Goal: Communication & Community: Participate in discussion

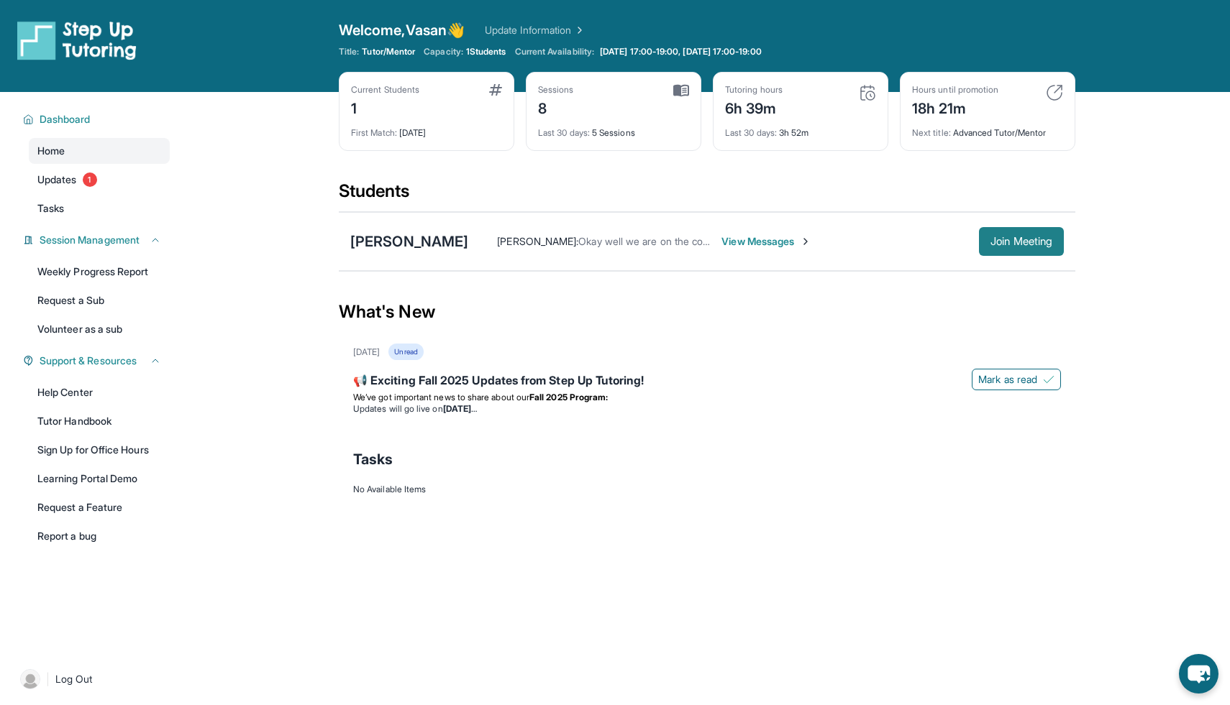
click at [1012, 239] on span "Join Meeting" at bounding box center [1021, 241] width 62 height 9
click at [1000, 241] on span "Join Meeting" at bounding box center [1021, 241] width 62 height 9
click at [780, 245] on span "View Messages" at bounding box center [766, 241] width 90 height 14
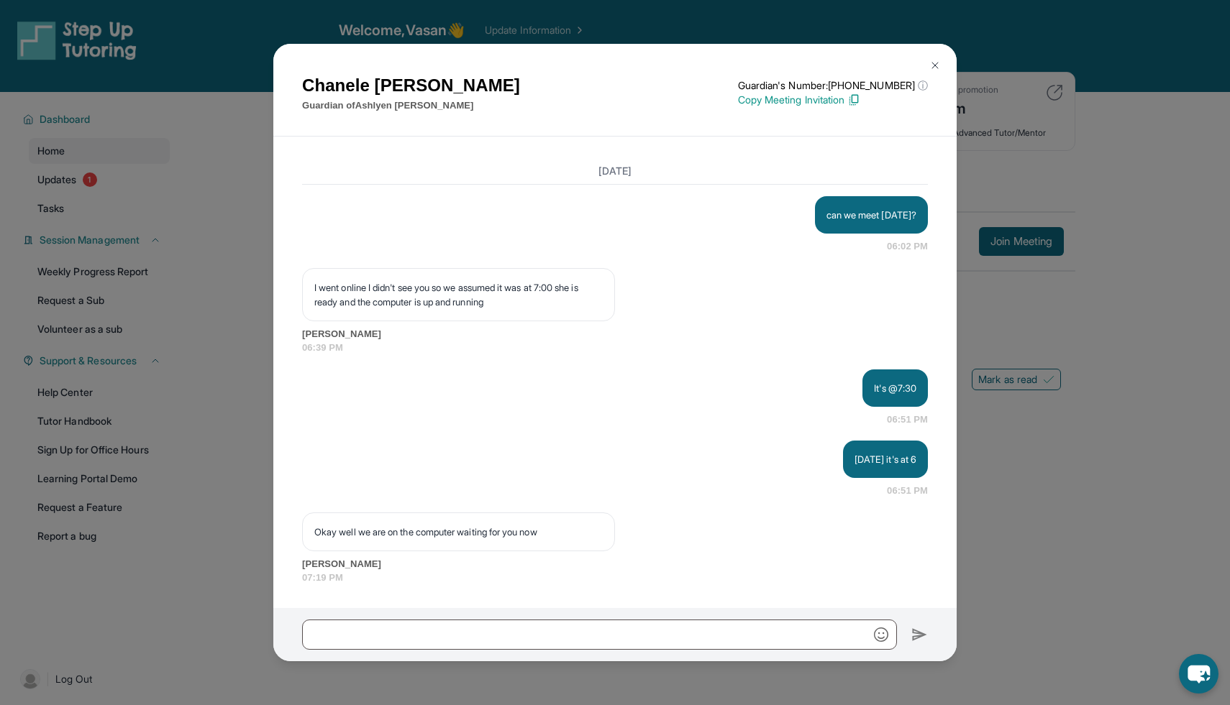
scroll to position [14051, 0]
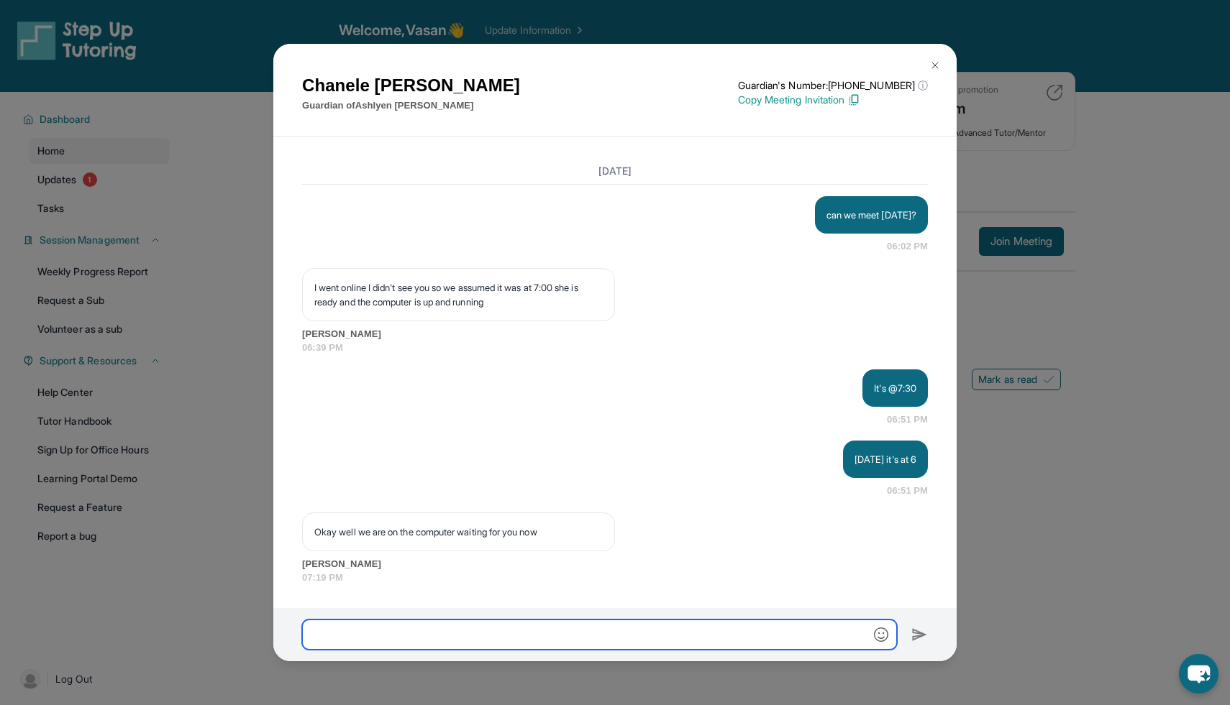
click at [481, 621] on input "text" at bounding box center [599, 635] width 595 height 30
type input "**********"
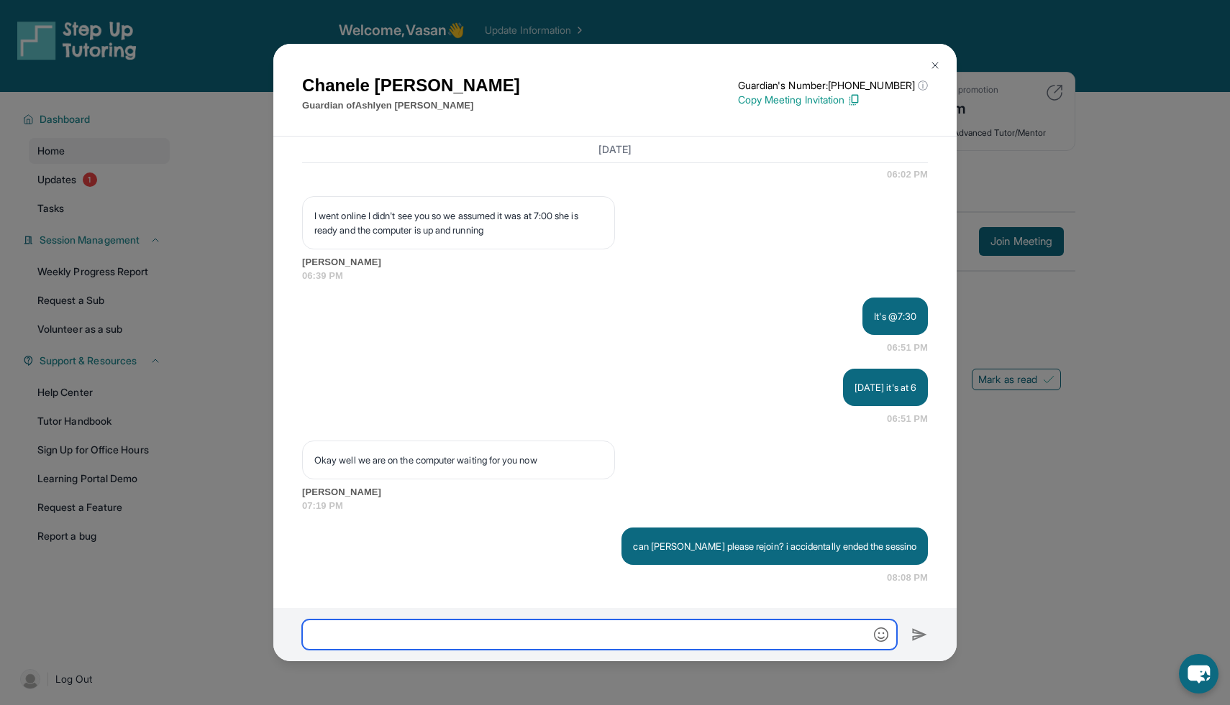
scroll to position [14123, 0]
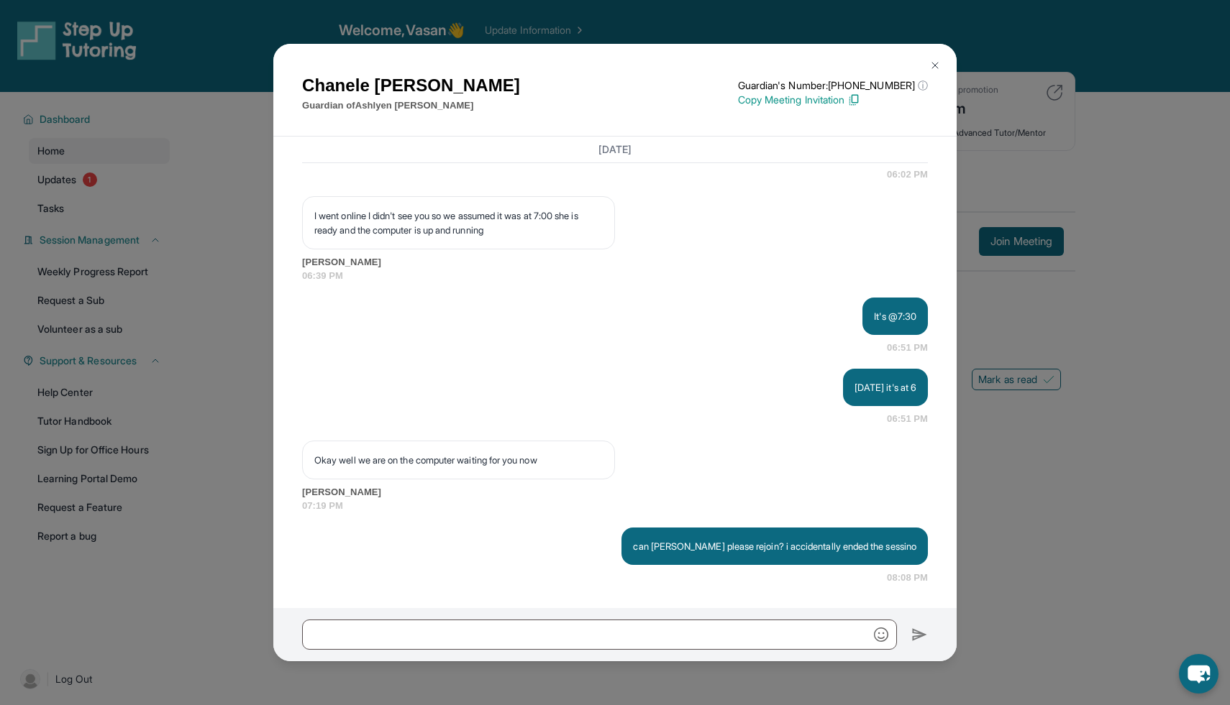
click at [936, 59] on button at bounding box center [935, 65] width 29 height 29
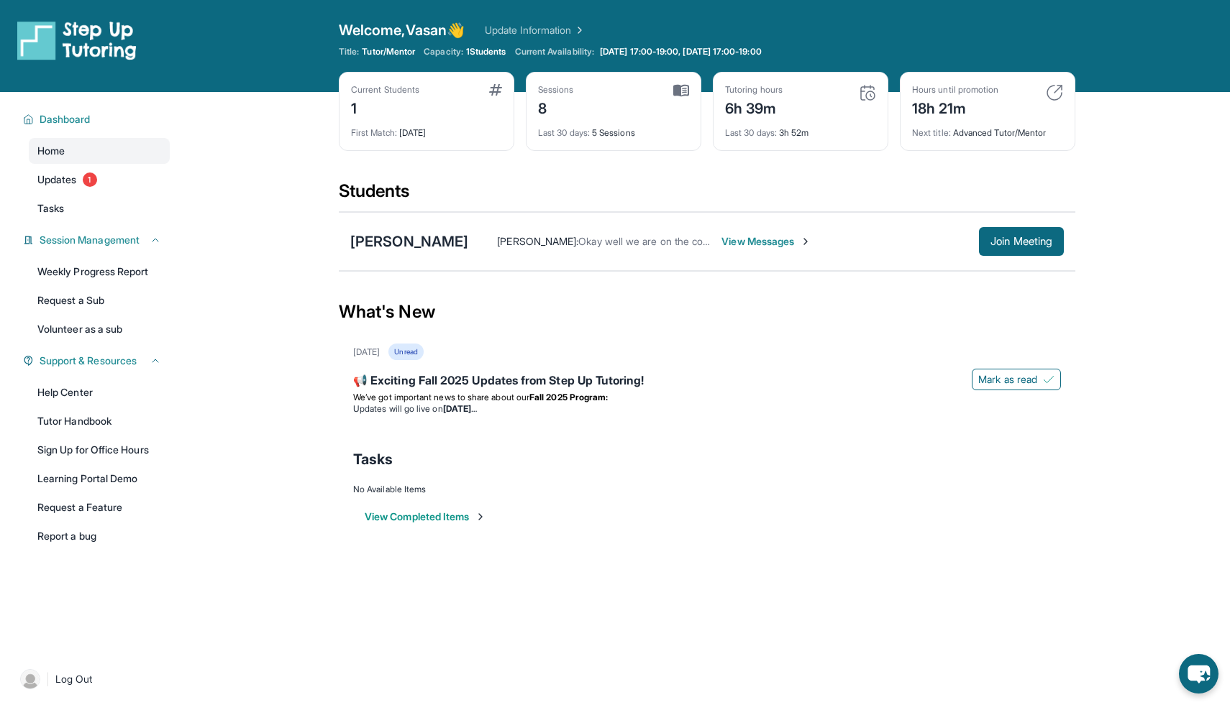
click at [792, 228] on div "[PERSON_NAME] : Okay well we are on the computer waiting for you now View Messa…" at bounding box center [765, 241] width 595 height 29
click at [794, 237] on span "View Messages" at bounding box center [766, 241] width 90 height 14
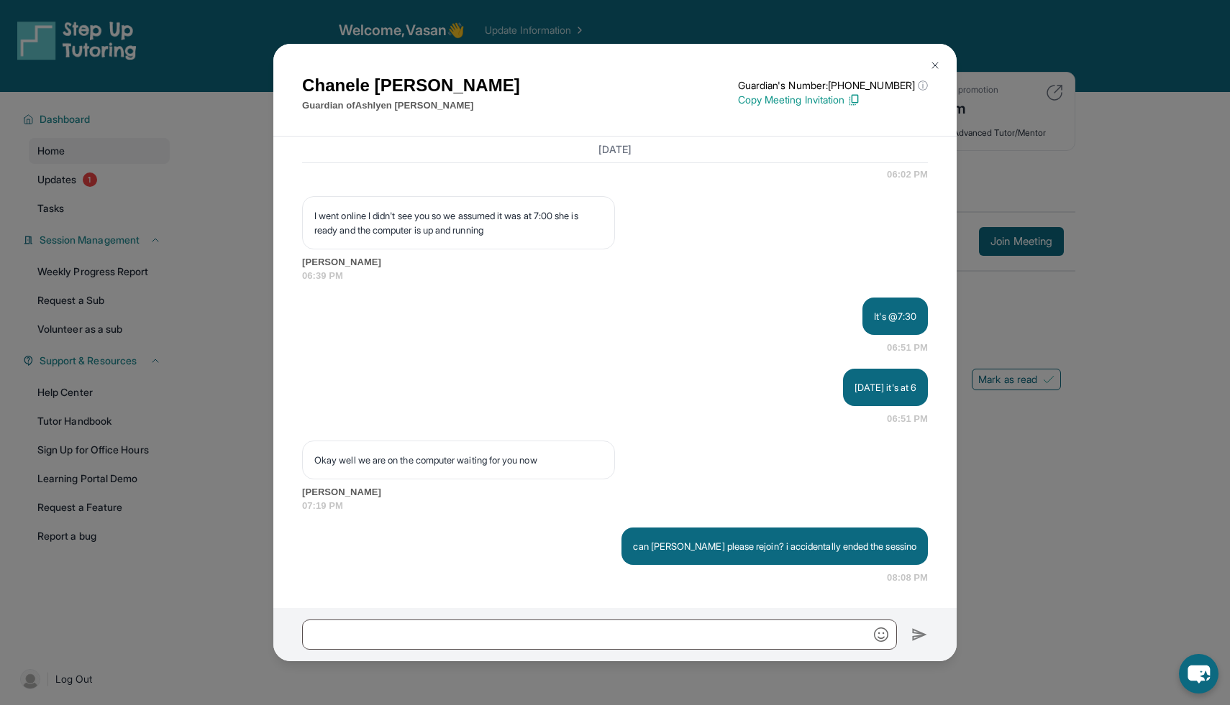
click at [1037, 472] on div "[PERSON_NAME] Guardian of [PERSON_NAME] Guardian's Number: [PHONE_NUMBER] ⓘ Thi…" at bounding box center [615, 352] width 1230 height 705
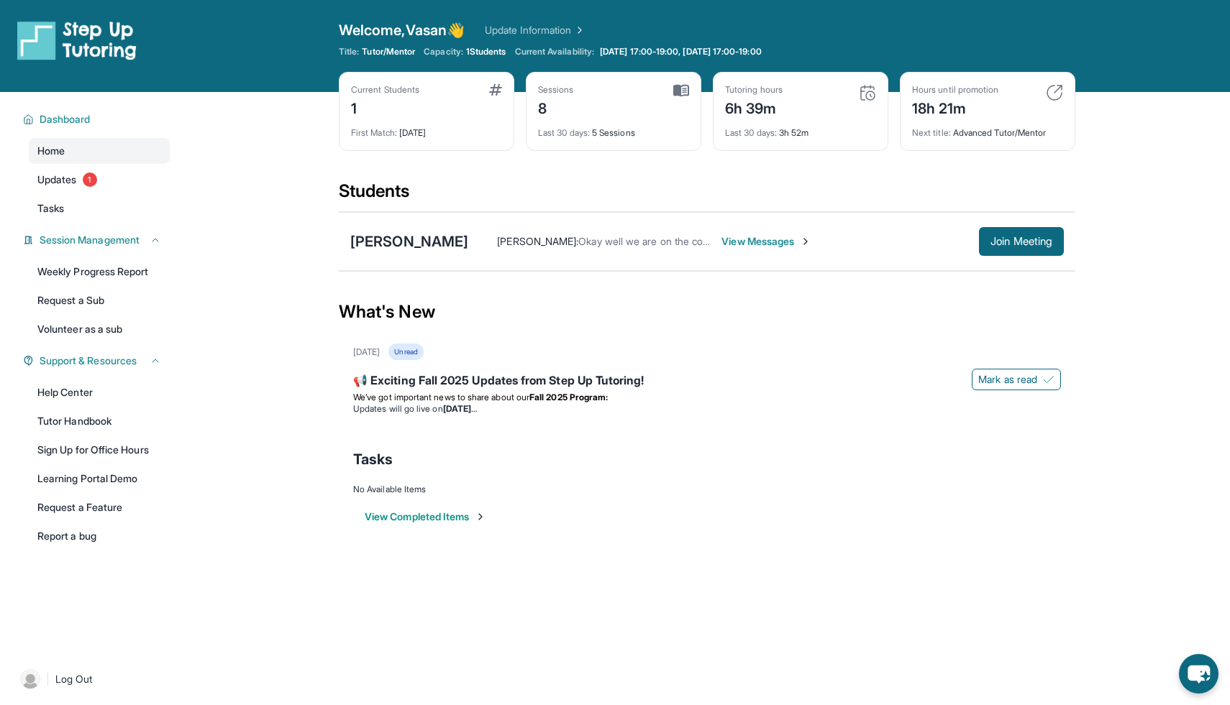
click at [805, 245] on span "View Messages" at bounding box center [766, 241] width 90 height 14
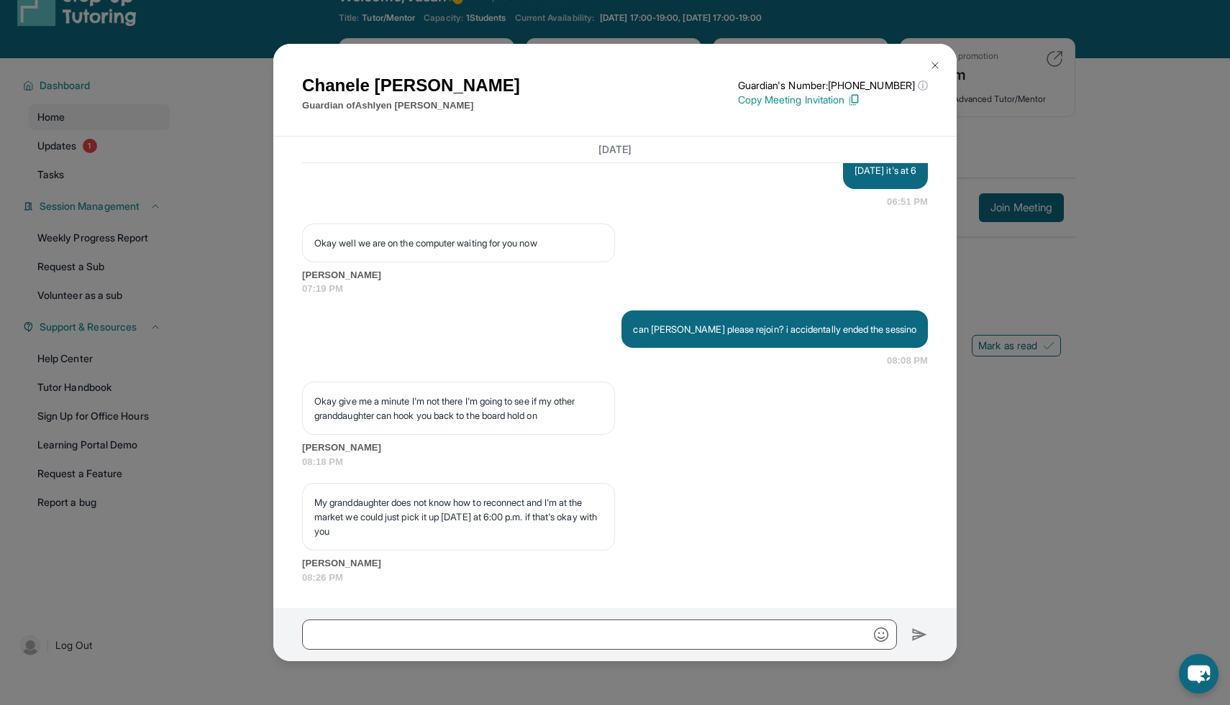
scroll to position [14340, 0]
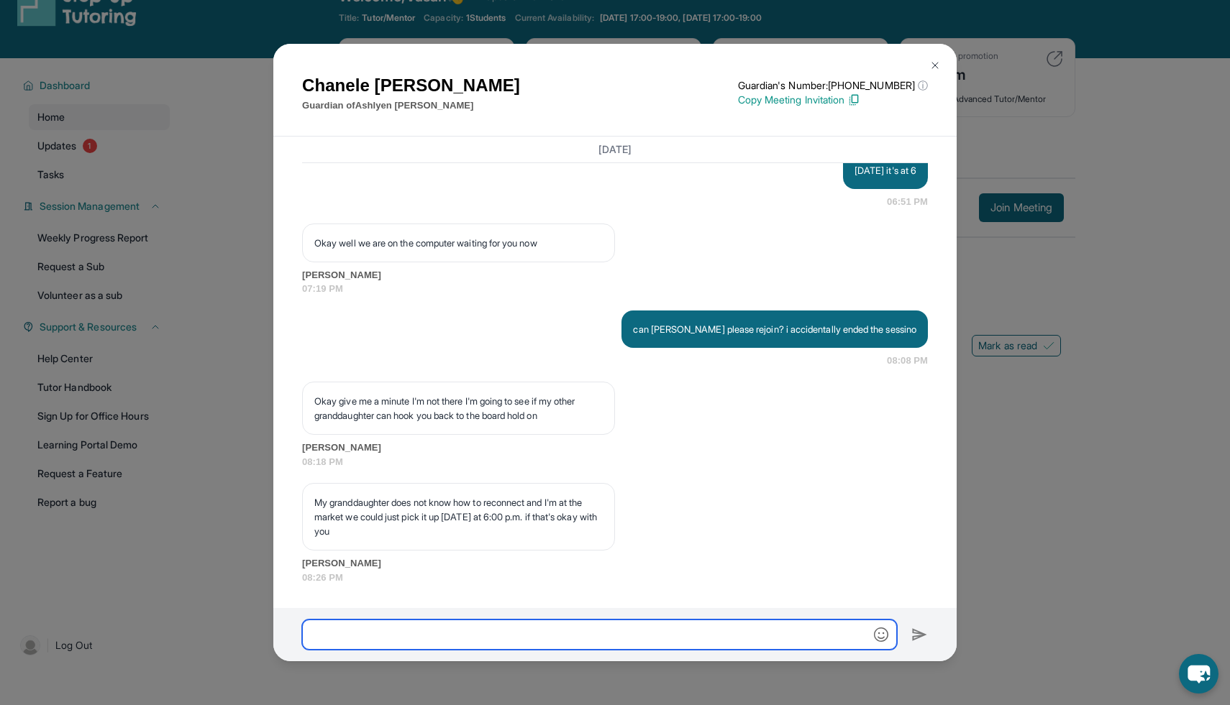
click at [803, 639] on input "text" at bounding box center [599, 635] width 595 height 30
type input "**********"
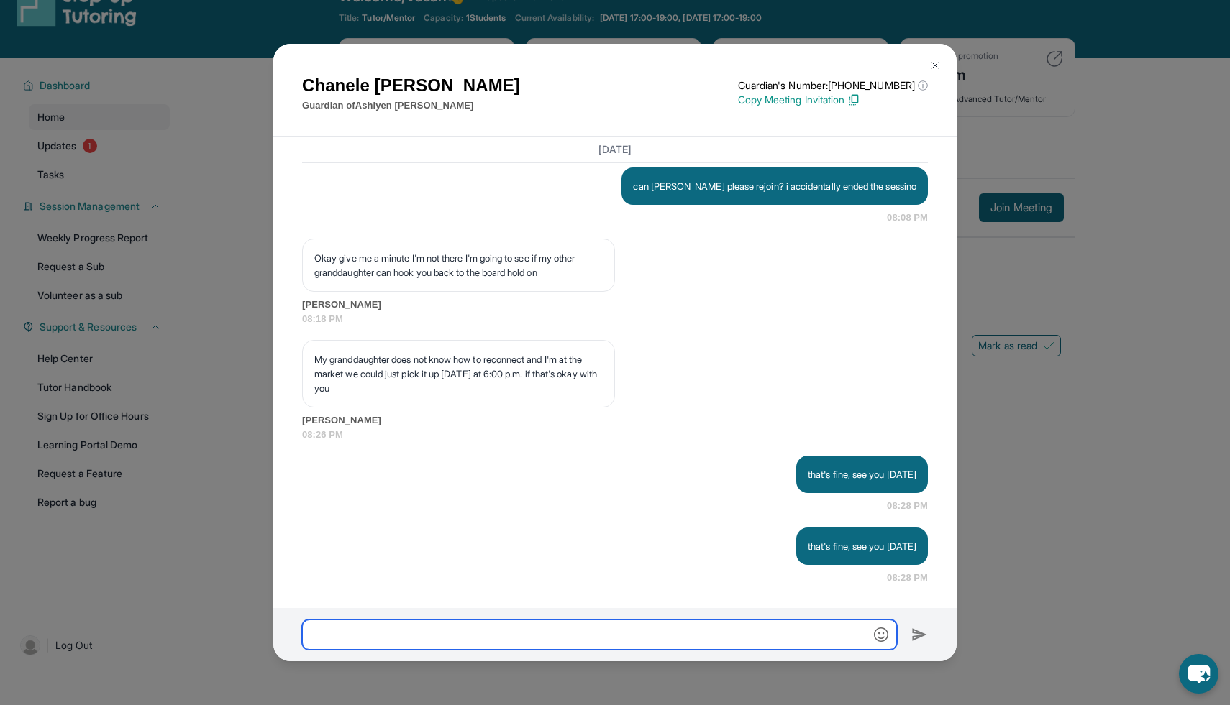
scroll to position [14412, 0]
